Goal: Understand process/instructions: Learn how to perform a task or action

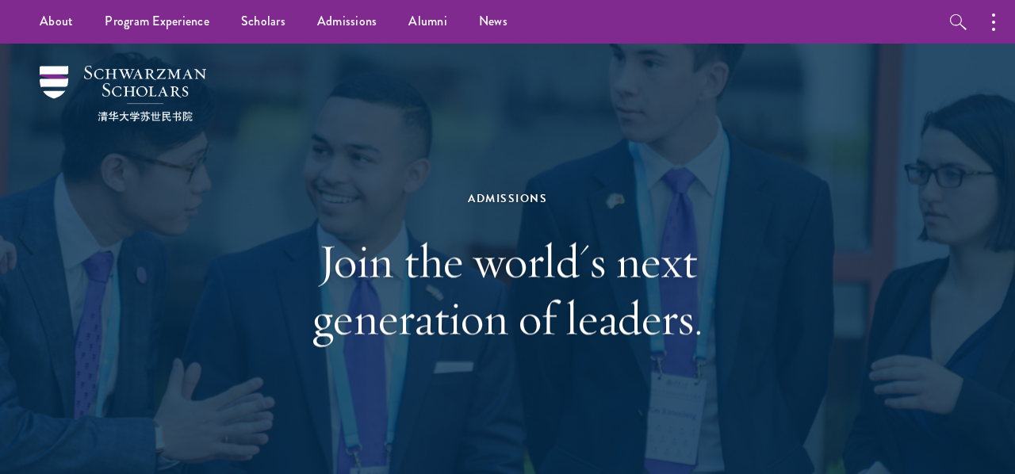
click at [530, 186] on div "Admissions Join the world's next generation of leaders." at bounding box center [507, 267] width 547 height 316
click at [513, 204] on div "Admissions" at bounding box center [507, 199] width 547 height 20
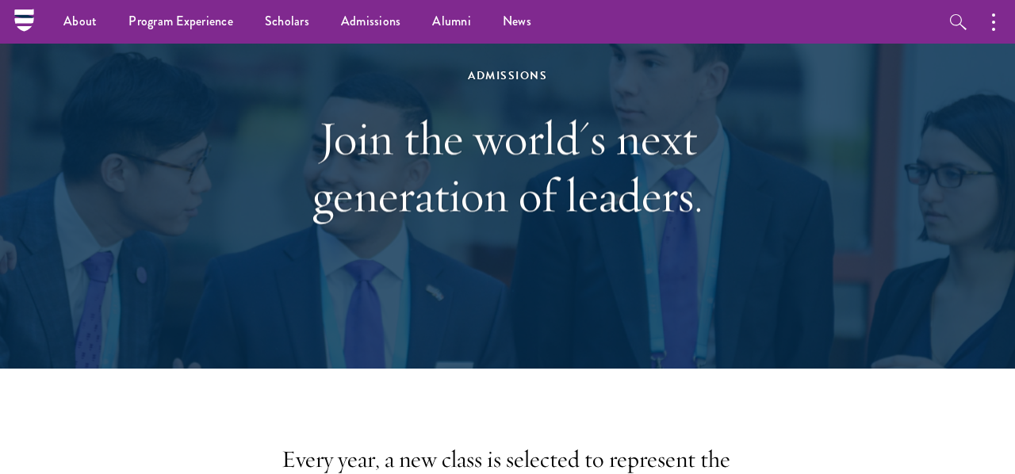
scroll to position [36, 0]
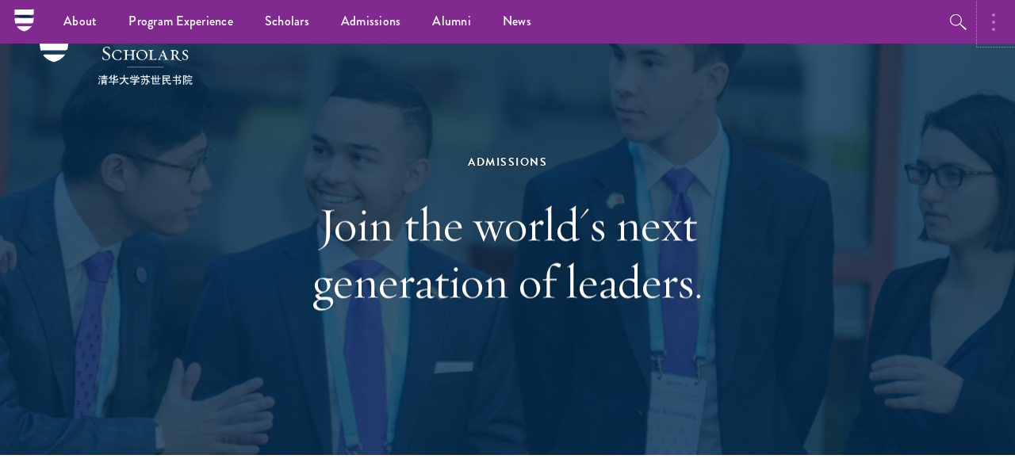
click at [996, 40] on button "button" at bounding box center [997, 22] width 35 height 44
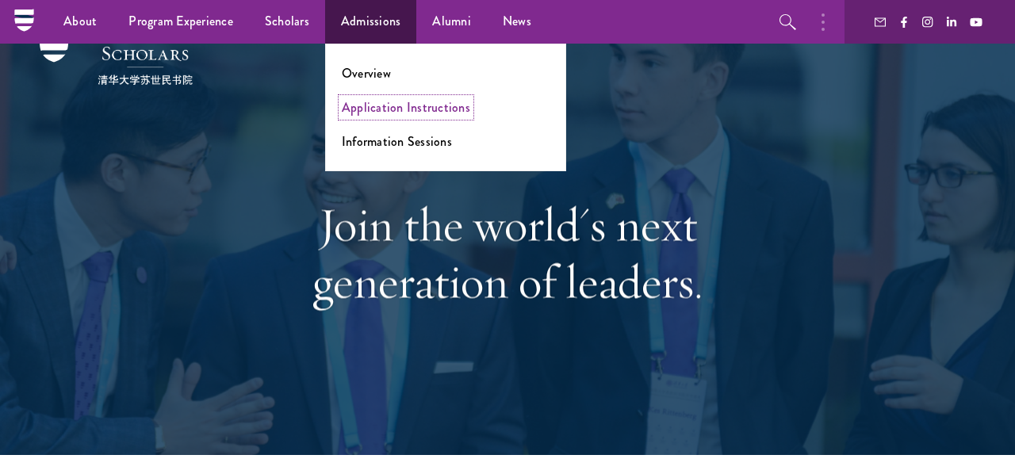
click at [409, 111] on link "Application Instructions" at bounding box center [406, 107] width 128 height 18
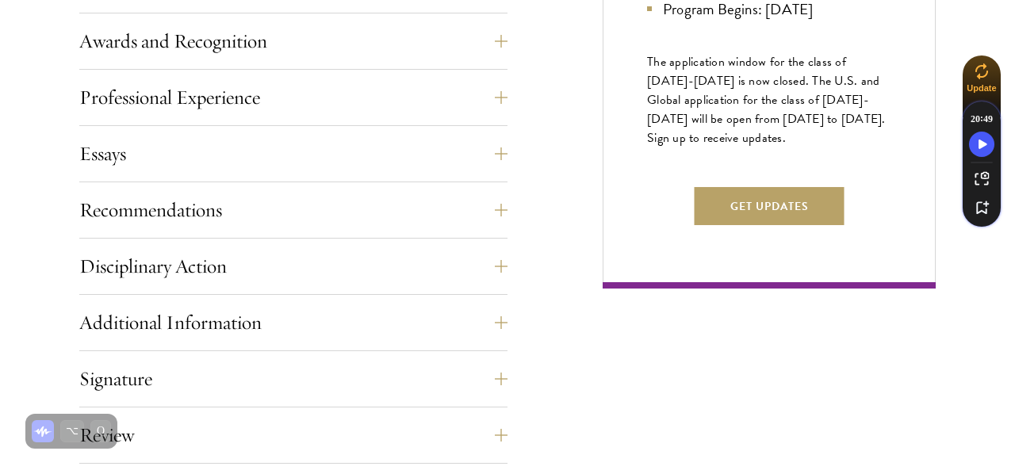
scroll to position [1010, 0]
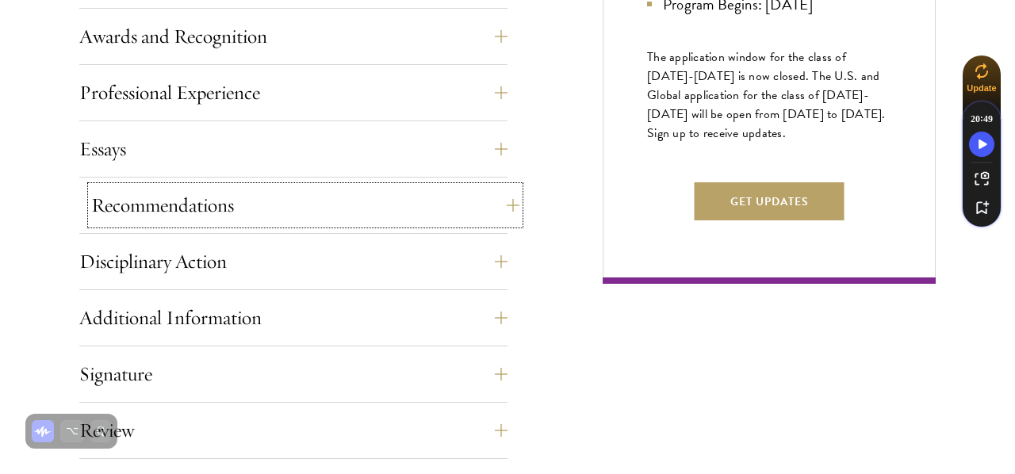
click at [356, 189] on button "Recommendations" at bounding box center [305, 205] width 428 height 38
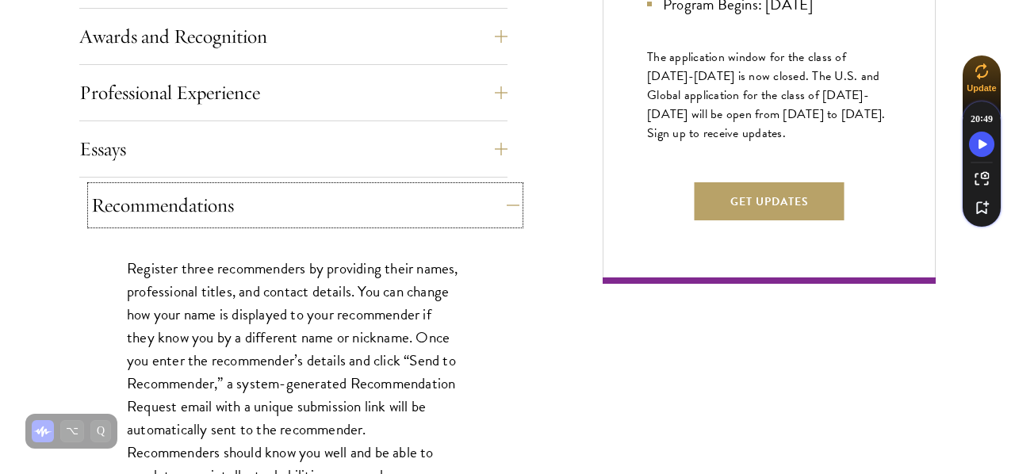
click at [356, 189] on button "Recommendations" at bounding box center [305, 205] width 428 height 38
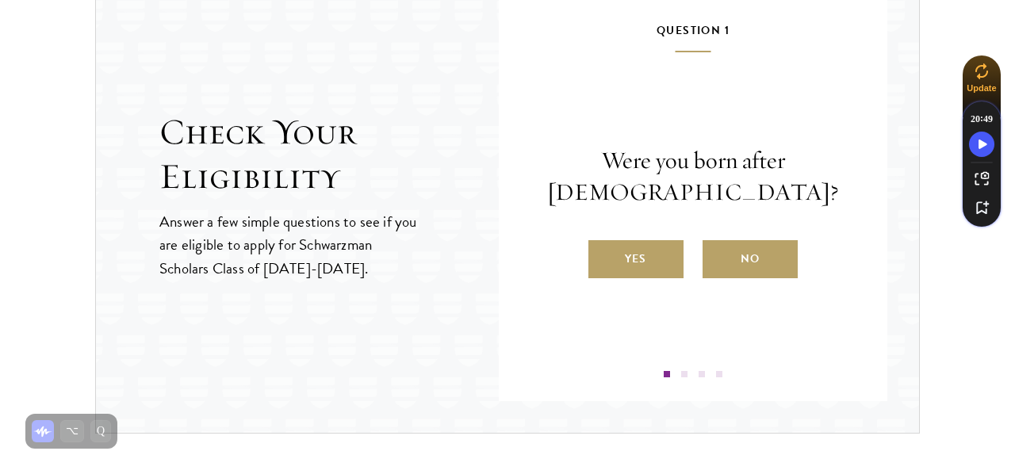
scroll to position [1723, 0]
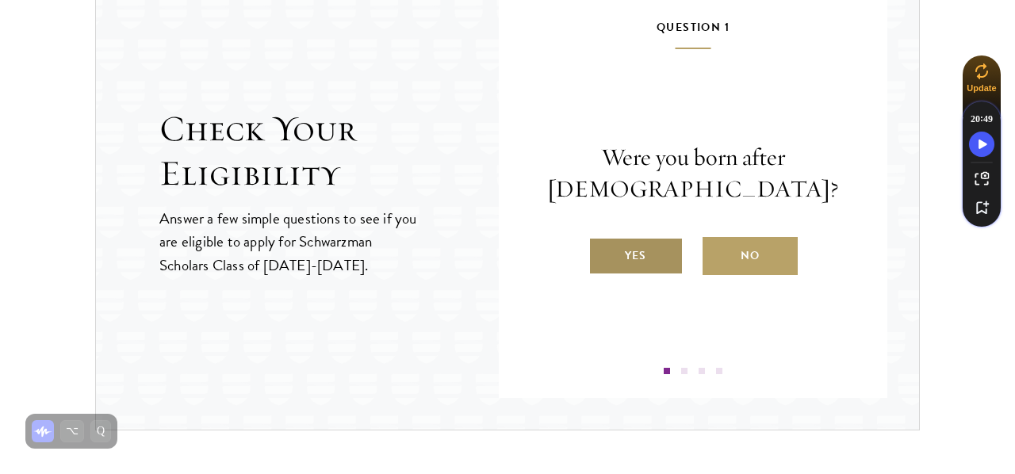
click at [628, 274] on label "Yes" at bounding box center [635, 256] width 95 height 38
click at [603, 253] on input "Yes" at bounding box center [595, 246] width 14 height 14
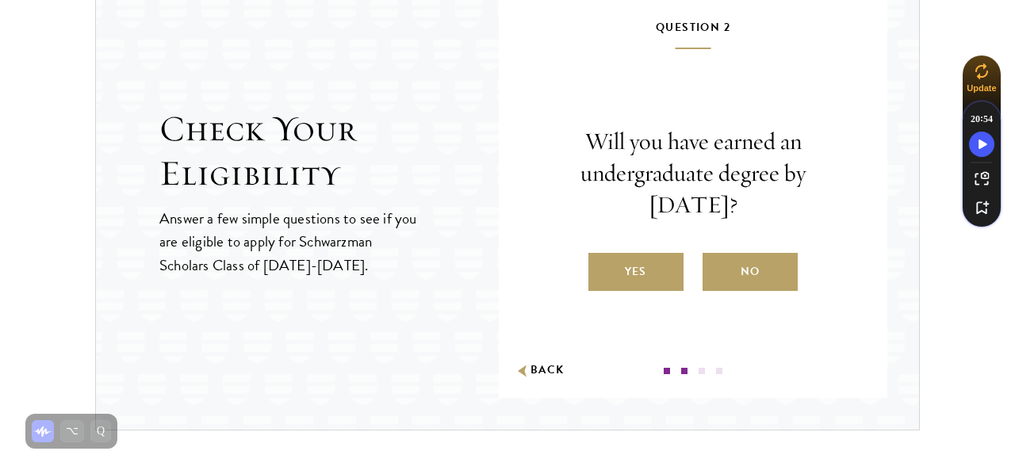
click at [628, 274] on label "Yes" at bounding box center [635, 272] width 95 height 38
click at [603, 269] on input "Yes" at bounding box center [595, 262] width 14 height 14
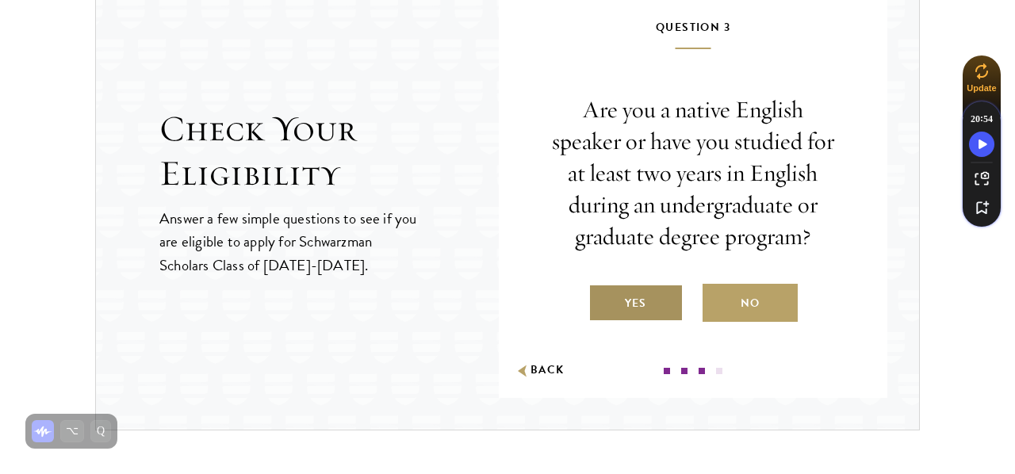
click at [637, 307] on label "Yes" at bounding box center [635, 303] width 95 height 38
click at [603, 301] on input "Yes" at bounding box center [595, 293] width 14 height 14
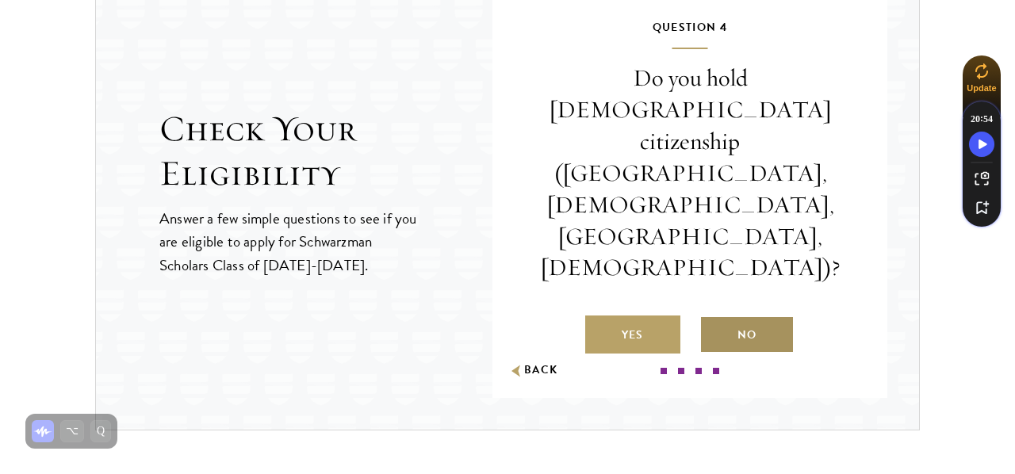
click at [764, 316] on label "No" at bounding box center [746, 335] width 95 height 38
click at [714, 318] on input "No" at bounding box center [706, 325] width 14 height 14
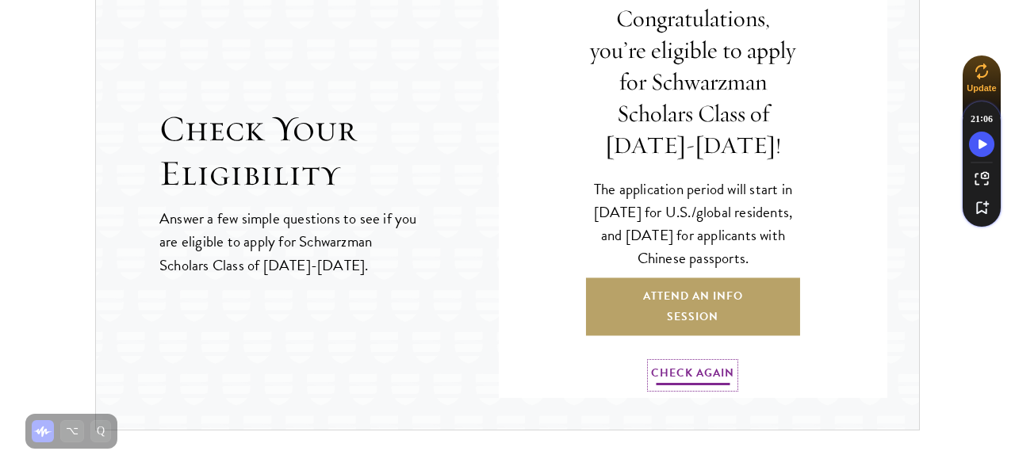
click at [715, 370] on link "Check Again" at bounding box center [692, 375] width 83 height 25
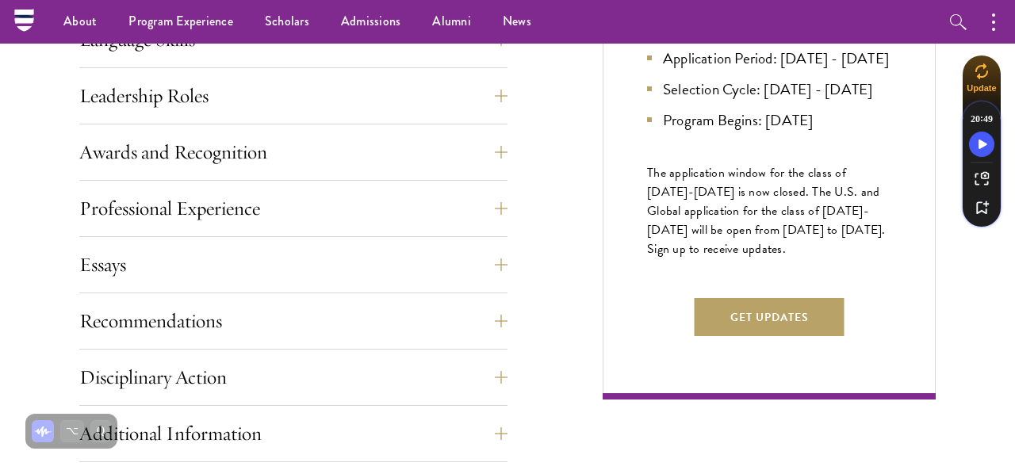
scroll to position [0, 0]
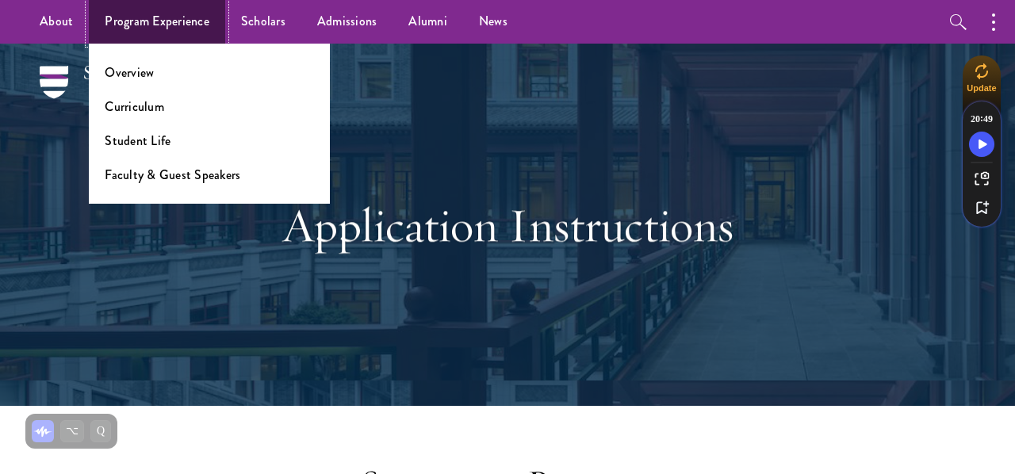
click at [151, 20] on link "Program Experience" at bounding box center [157, 22] width 136 height 44
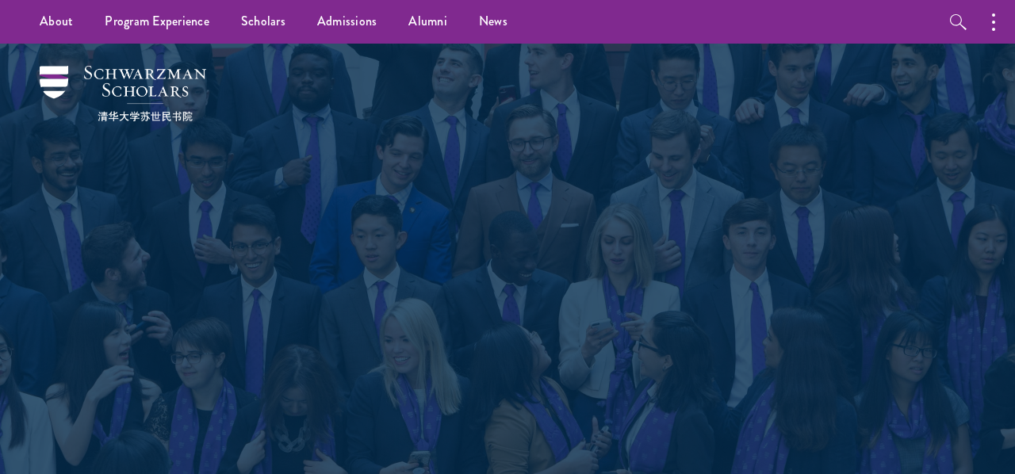
click at [441, 134] on div "Program Experience Empowering future leaders." at bounding box center [507, 268] width 856 height 448
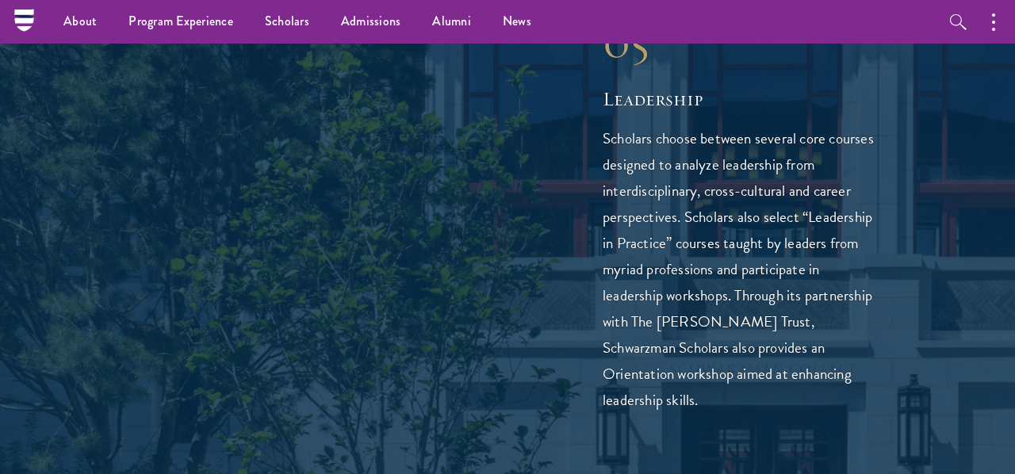
scroll to position [3898, 0]
